Goal: Find specific page/section: Find specific page/section

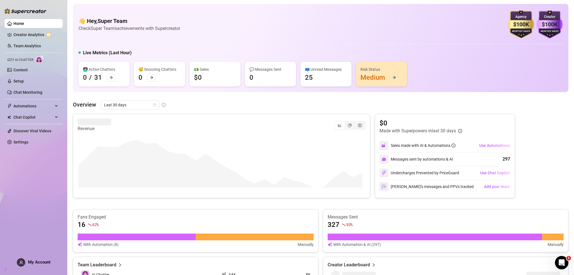
click at [441, 38] on div "👋 Hey, Super Team Check Super Team's achievements with Supercreator $100K Agenc…" at bounding box center [320, 25] width 484 height 28
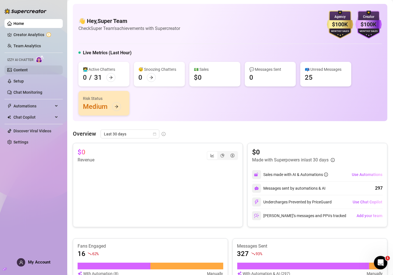
click at [22, 72] on link "Content" at bounding box center [20, 70] width 14 height 4
